Goal: Entertainment & Leisure: Consume media (video, audio)

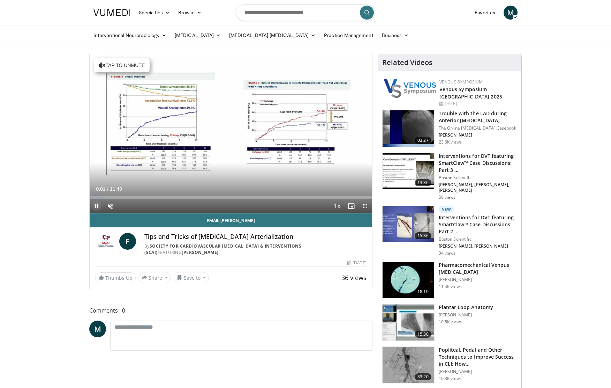
click at [96, 207] on span "Video Player" at bounding box center [97, 206] width 14 height 14
